Goal: Task Accomplishment & Management: Use online tool/utility

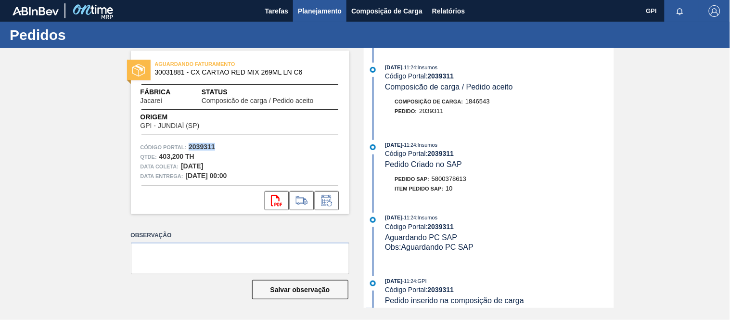
drag, startPoint x: 0, startPoint y: 0, endPoint x: 312, endPoint y: 9, distance: 311.7
click at [312, 9] on span "Planejamento" at bounding box center [320, 11] width 44 height 12
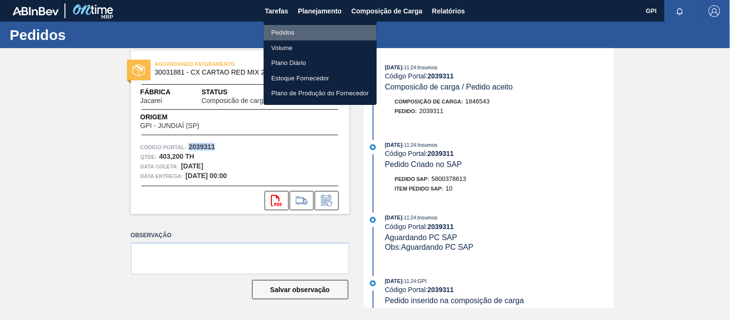
click at [298, 27] on li "Pedidos" at bounding box center [320, 32] width 113 height 15
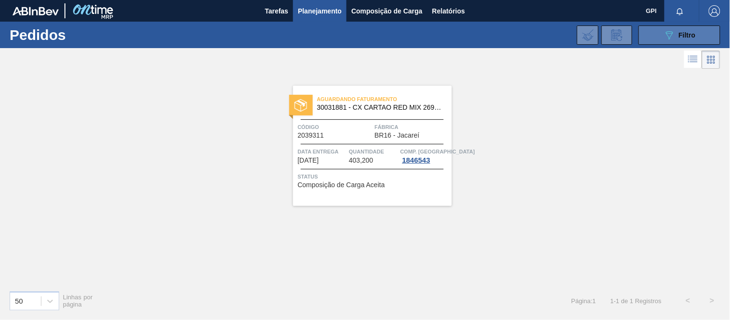
click at [656, 36] on button "089F7B8B-B2A5-4AFE-B5C0-19BA573D28AC Filtro" at bounding box center [680, 35] width 82 height 19
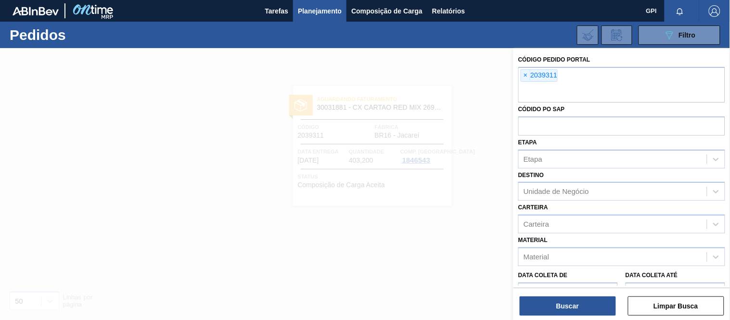
click at [516, 78] on div "Código Pedido Portal × 2039311 Códido PO SAP Etapa Etapa Destino Unidade de Neg…" at bounding box center [622, 218] width 217 height 341
click at [529, 76] on span "×" at bounding box center [525, 76] width 9 height 12
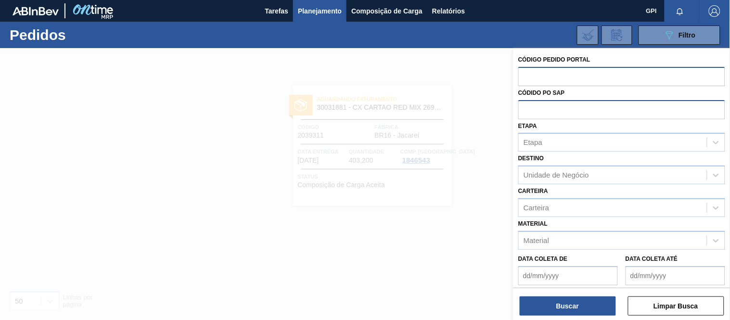
paste input "2039311"
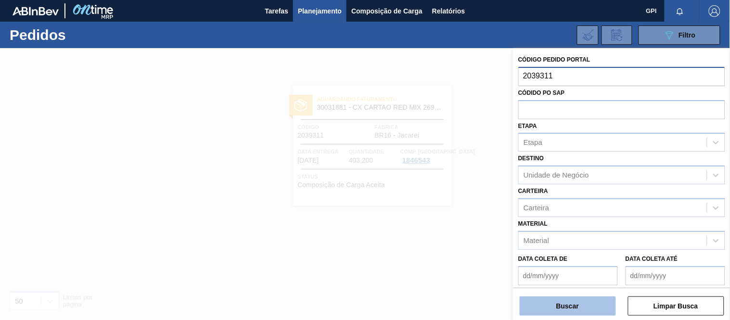
type input "2039311"
click at [574, 310] on button "Buscar" at bounding box center [568, 306] width 96 height 19
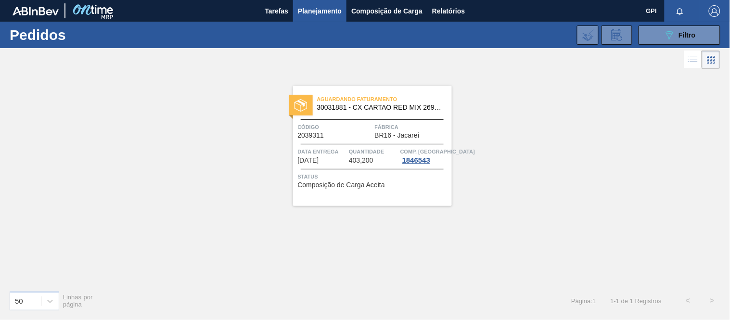
click at [358, 134] on div "Código 2039311" at bounding box center [335, 130] width 75 height 17
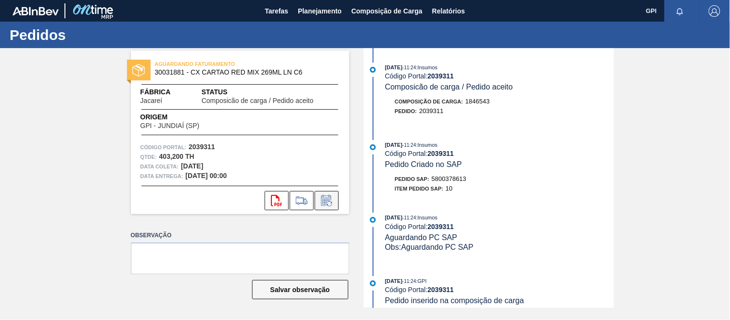
click at [329, 193] on button at bounding box center [327, 200] width 24 height 19
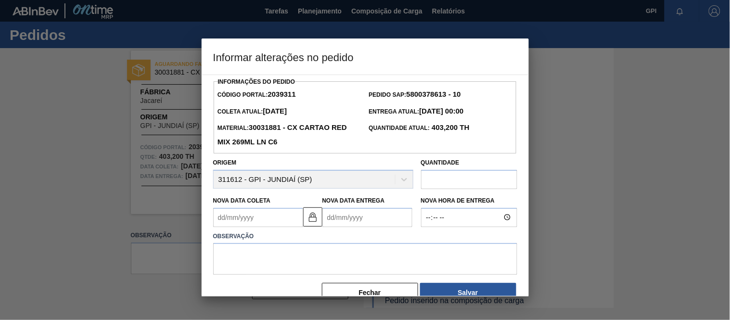
click at [431, 182] on input "text" at bounding box center [469, 179] width 96 height 19
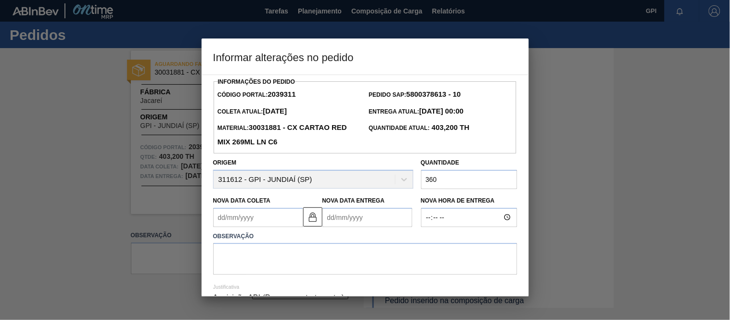
type input "360"
click at [388, 259] on textarea at bounding box center [365, 259] width 304 height 32
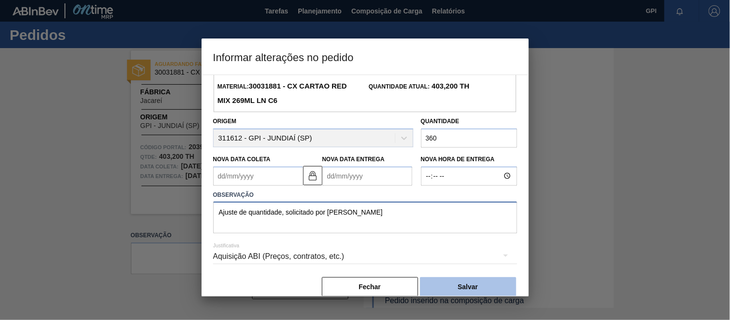
scroll to position [50, 0]
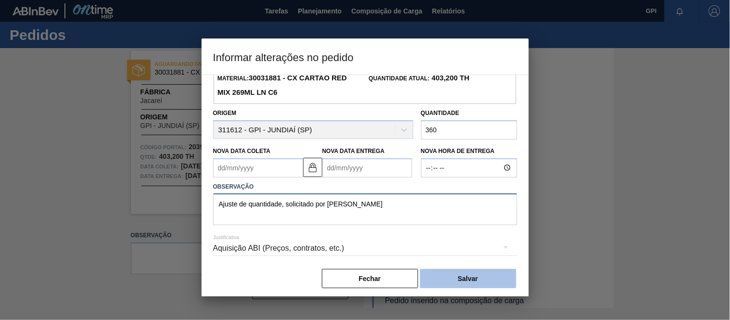
type textarea "Ajuste de quantidade, solicitado por [PERSON_NAME]"
click at [471, 281] on button "Salvar" at bounding box center [468, 278] width 96 height 19
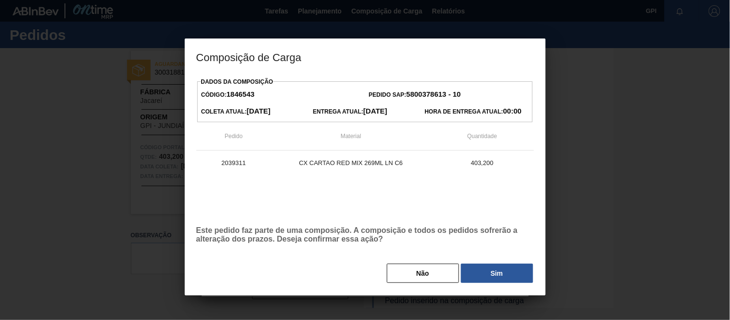
click at [493, 262] on div "Dados da Composição Código: 1846543 Pedido SAP: 5800378613 - 10 Coleta Atual: […" at bounding box center [365, 179] width 338 height 209
click at [494, 270] on button "Sim" at bounding box center [497, 273] width 72 height 19
